Goal: Information Seeking & Learning: Find specific fact

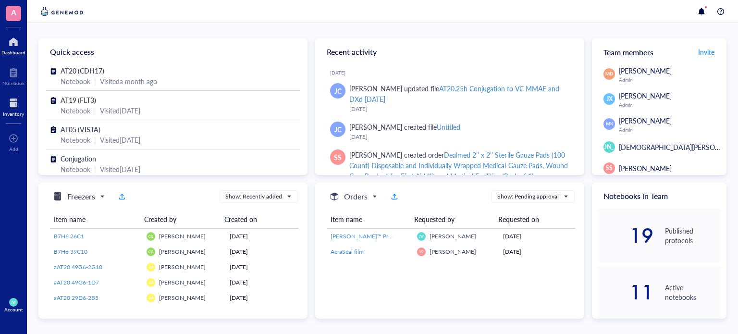
click at [1, 100] on div "Inventory" at bounding box center [13, 106] width 27 height 27
click at [1, 99] on div "Inventory" at bounding box center [13, 106] width 27 height 27
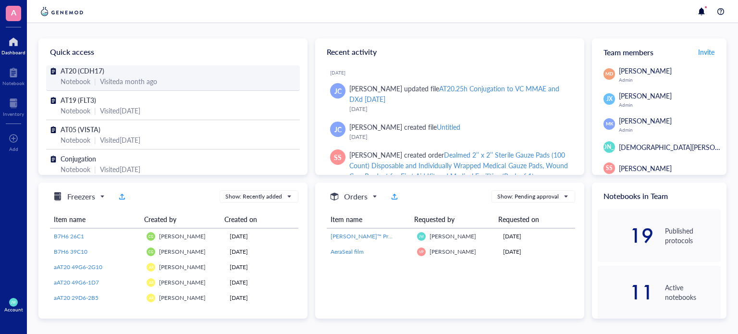
click at [133, 81] on div "Visited a month ago" at bounding box center [128, 81] width 57 height 11
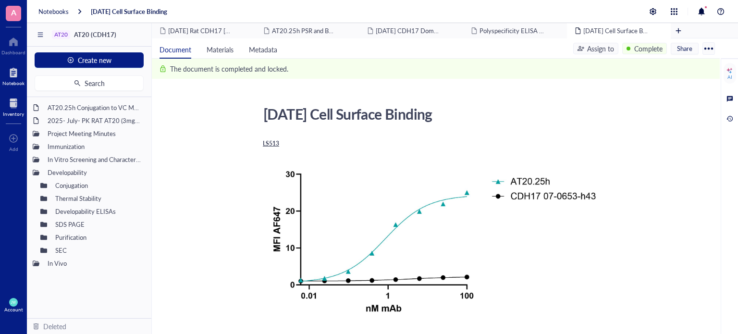
click at [3, 100] on div at bounding box center [13, 103] width 21 height 15
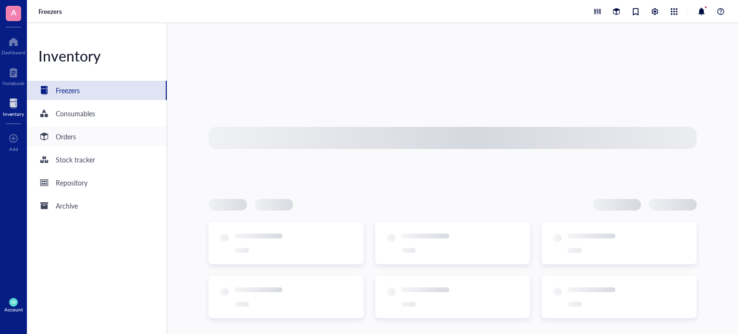
click at [68, 136] on div "Orders" at bounding box center [66, 136] width 20 height 11
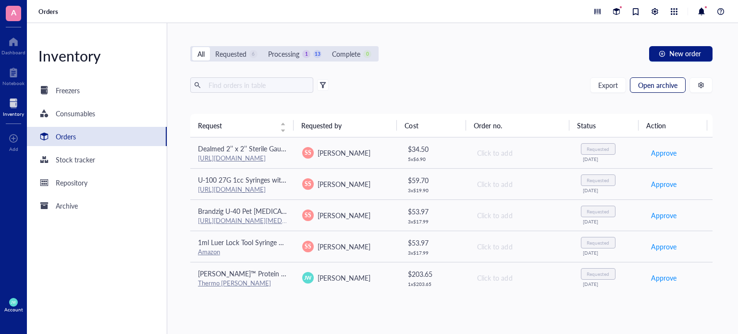
click at [633, 84] on button "Open archive" at bounding box center [658, 84] width 56 height 15
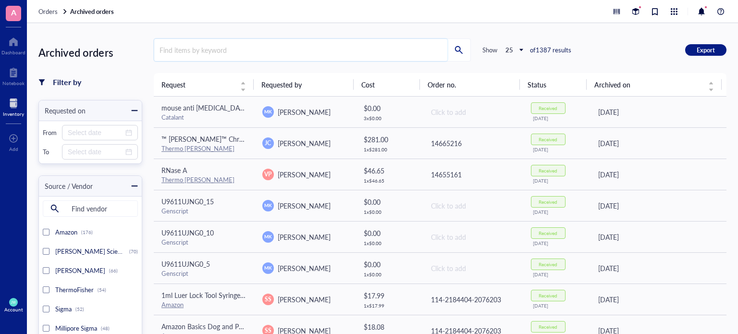
click at [269, 57] on input "search" at bounding box center [300, 50] width 293 height 22
type input "96 well"
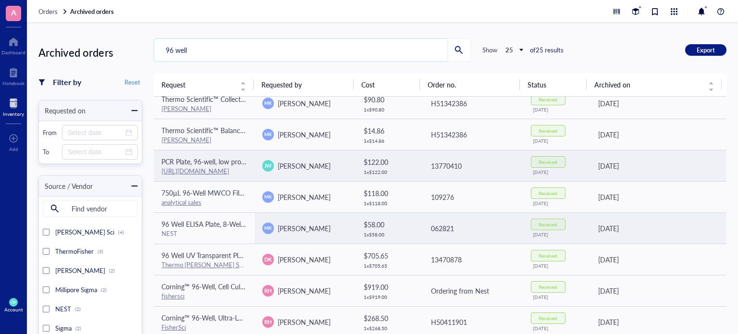
scroll to position [71, 0]
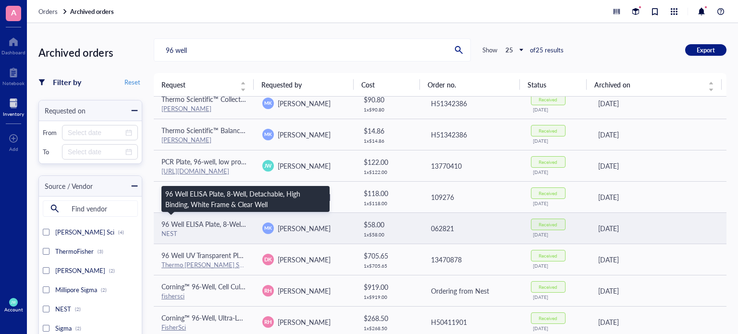
click at [213, 226] on span "96 Well ELISA Plate, 8-Well, Detachable, High Binding, White Frame & Clear Well" at bounding box center [281, 224] width 240 height 10
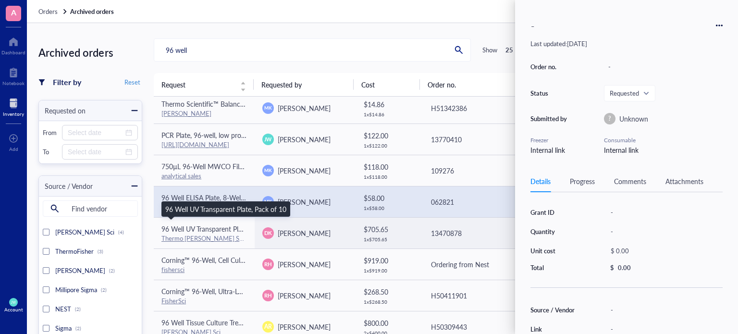
scroll to position [121, 0]
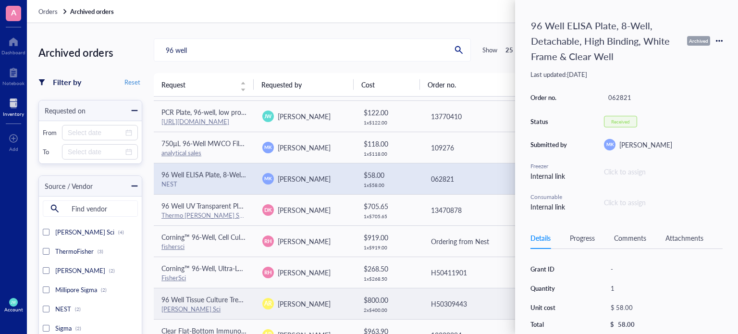
click at [223, 299] on span "96 Well Tissue Culture Treated Plates" at bounding box center [215, 300] width 109 height 10
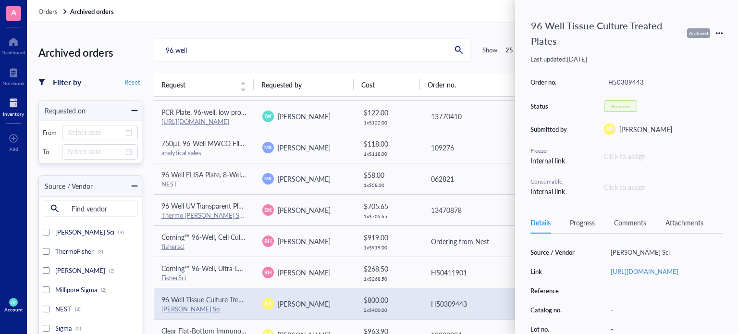
scroll to position [99, 0]
click at [612, 275] on link "[URL][DOMAIN_NAME]" at bounding box center [645, 270] width 68 height 9
click at [282, 40] on input "96 well" at bounding box center [300, 50] width 293 height 22
